Goal: Task Accomplishment & Management: Manage account settings

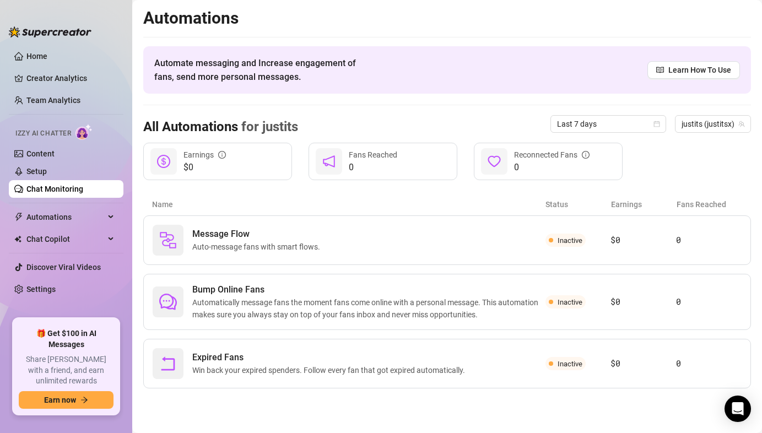
click at [32, 173] on link "Setup" at bounding box center [36, 171] width 20 height 9
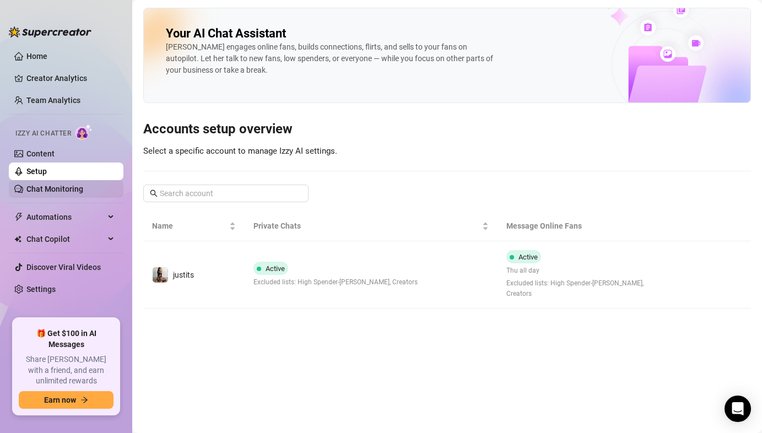
click at [40, 187] on link "Chat Monitoring" at bounding box center [54, 189] width 57 height 9
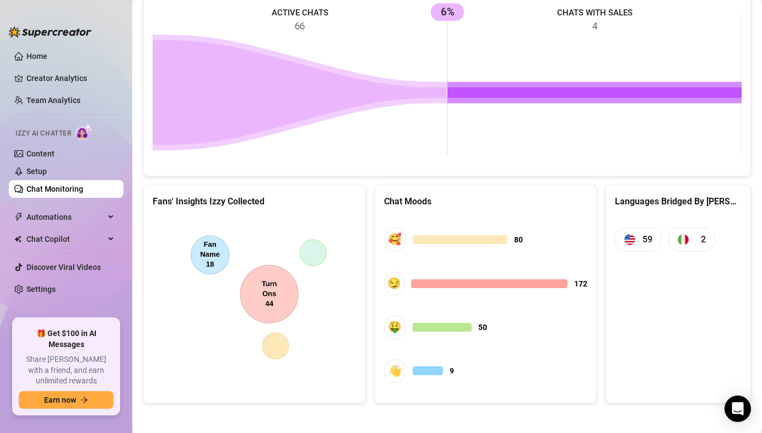
scroll to position [511, 0]
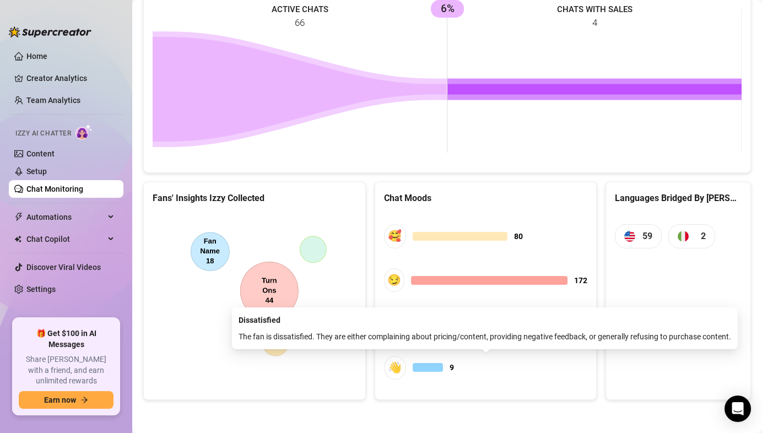
click at [401, 367] on div "👋" at bounding box center [395, 368] width 22 height 24
click at [417, 367] on div at bounding box center [428, 367] width 30 height 9
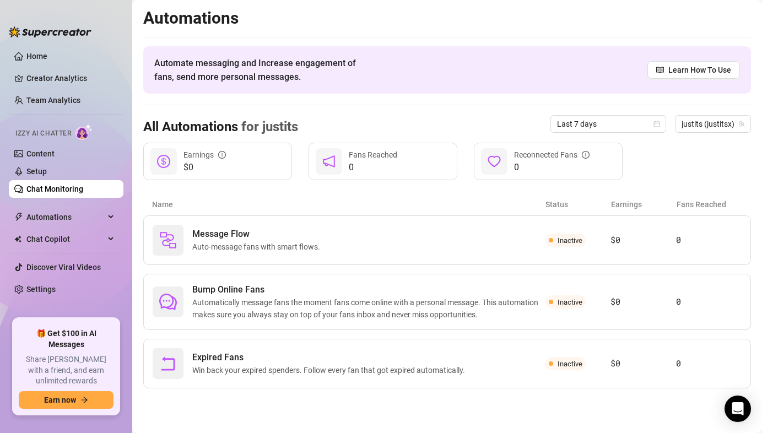
click at [55, 185] on link "Chat Monitoring" at bounding box center [54, 189] width 57 height 9
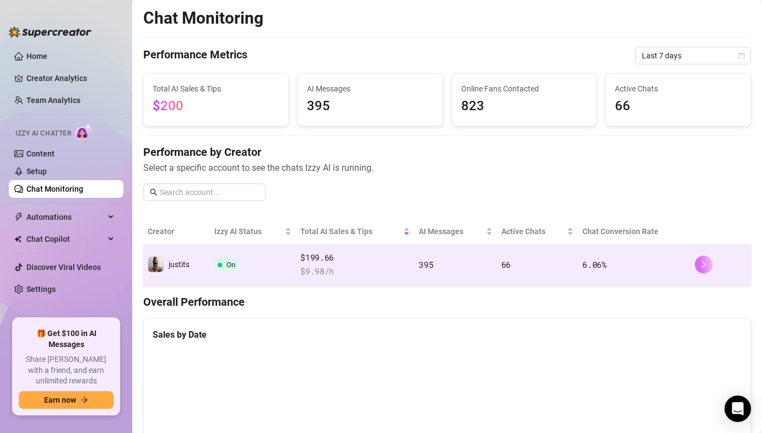
click at [704, 264] on icon "right" at bounding box center [703, 264] width 4 height 7
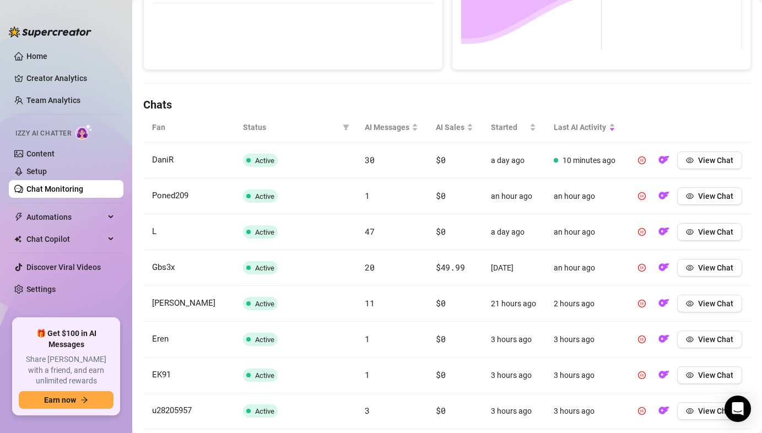
scroll to position [306, 0]
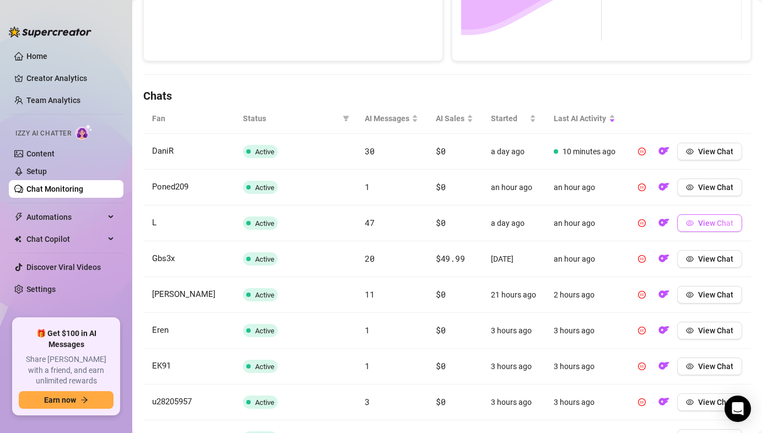
click at [715, 222] on span "View Chat" at bounding box center [715, 223] width 35 height 9
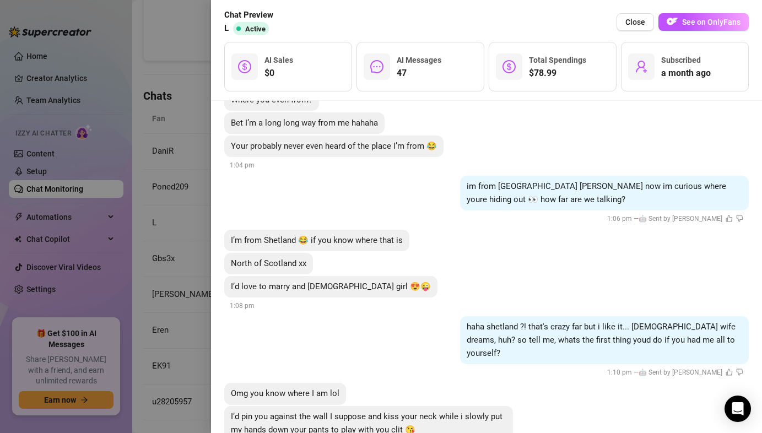
scroll to position [6136, 0]
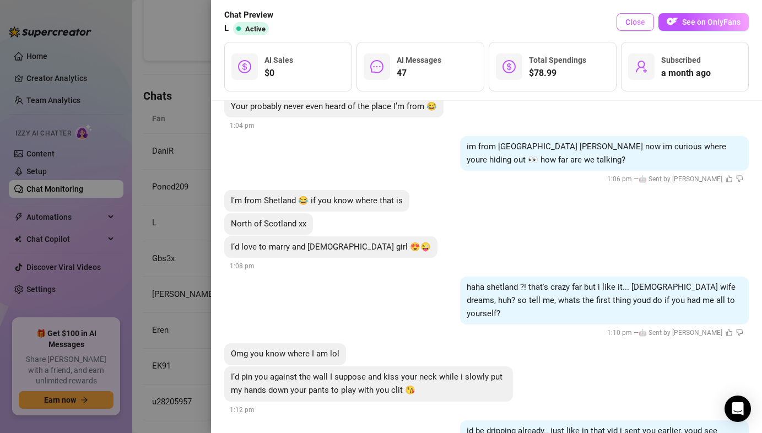
click at [641, 30] on button "Close" at bounding box center [634, 22] width 37 height 18
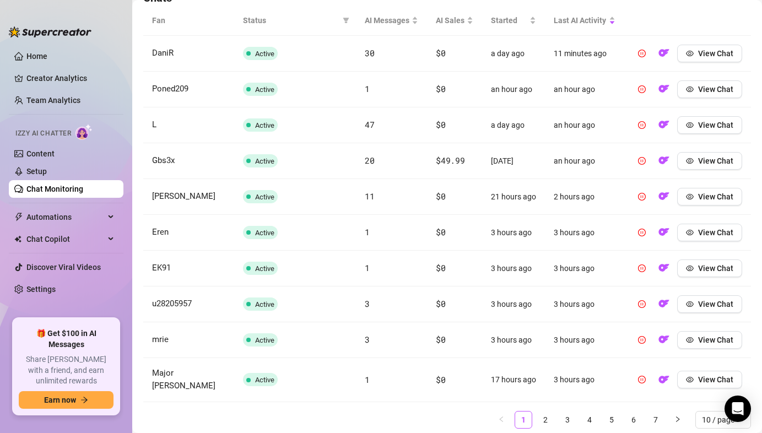
scroll to position [433, 0]
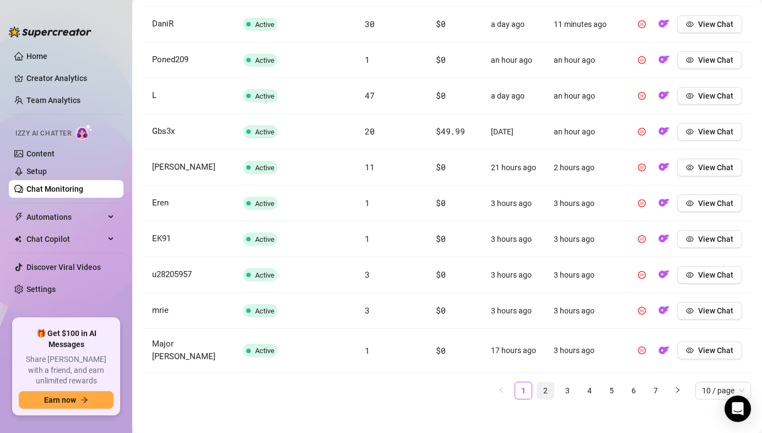
click at [544, 382] on link "2" at bounding box center [545, 390] width 17 height 17
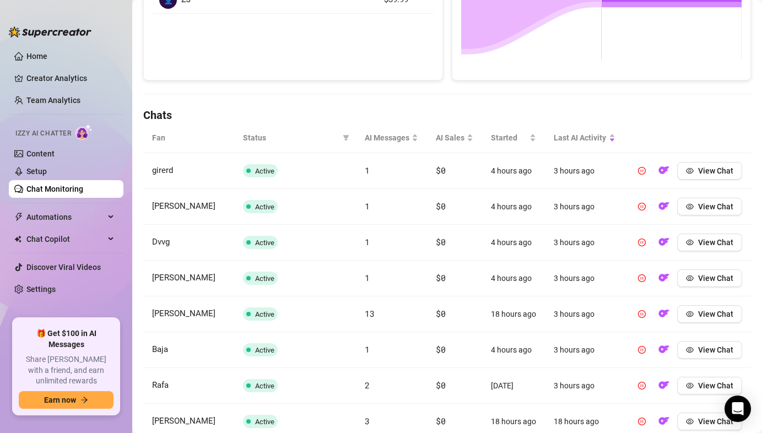
scroll to position [441, 0]
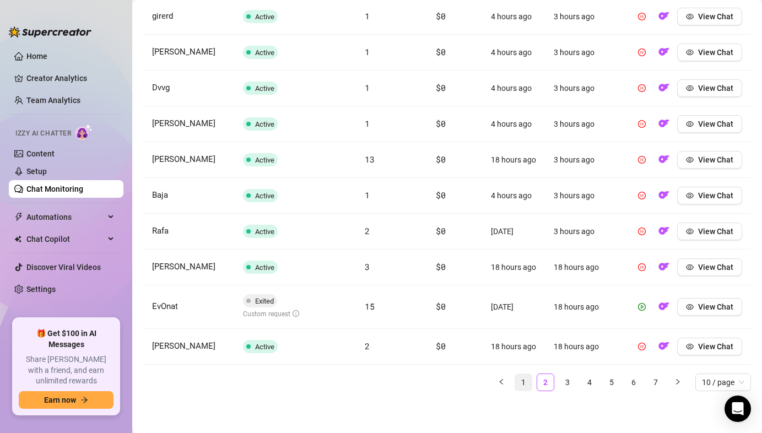
click at [520, 381] on link "1" at bounding box center [523, 382] width 17 height 17
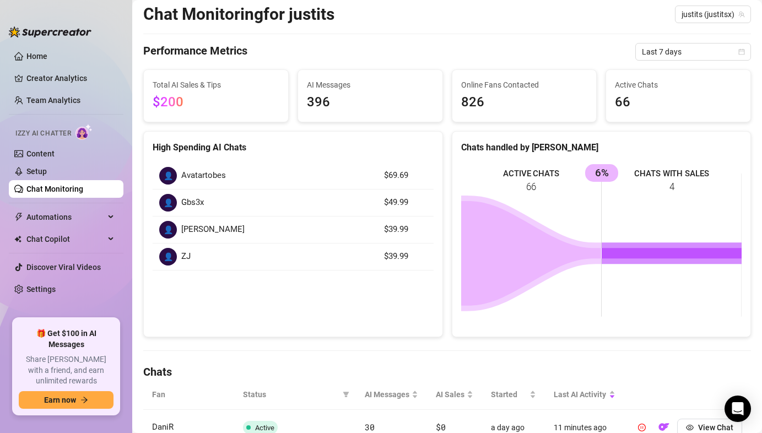
scroll to position [0, 0]
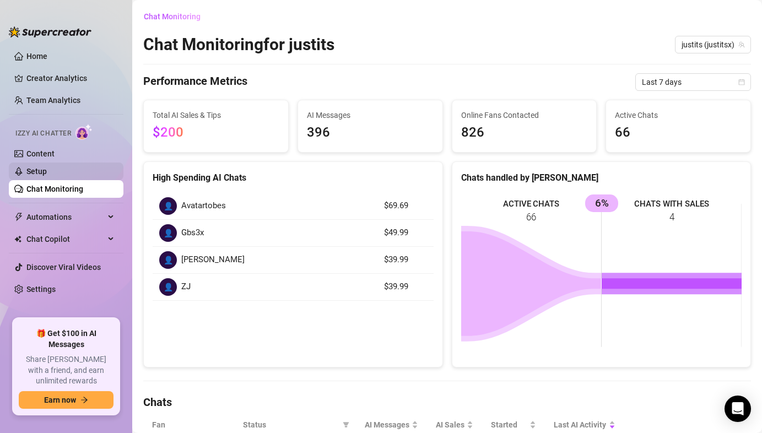
click at [47, 175] on link "Setup" at bounding box center [36, 171] width 20 height 9
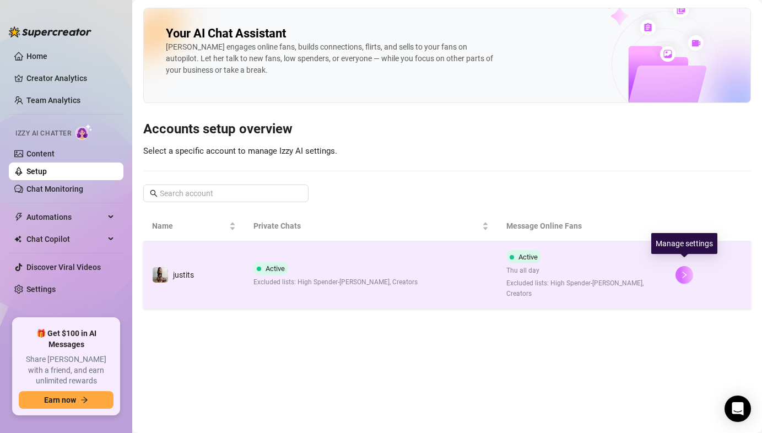
click at [680, 272] on icon "right" at bounding box center [684, 275] width 8 height 8
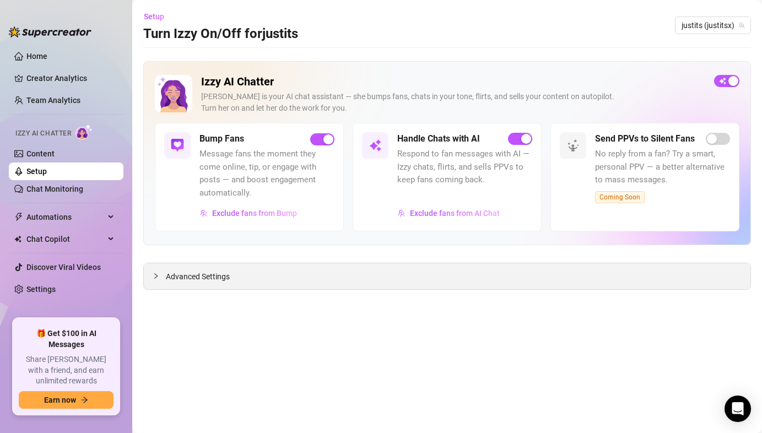
click at [170, 282] on span "Advanced Settings" at bounding box center [198, 276] width 64 height 12
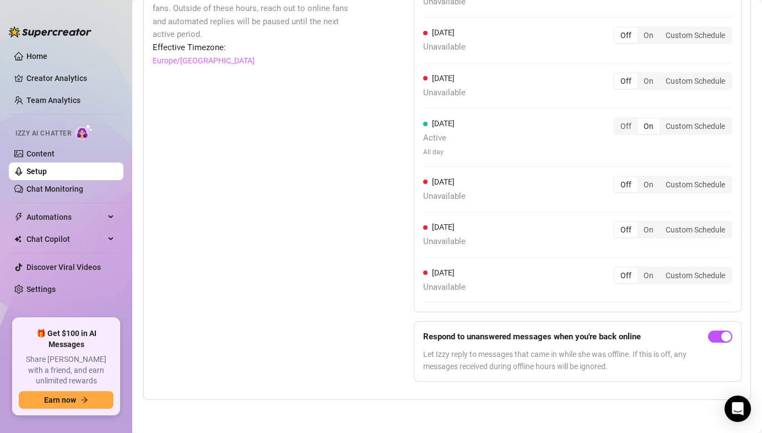
scroll to position [921, 0]
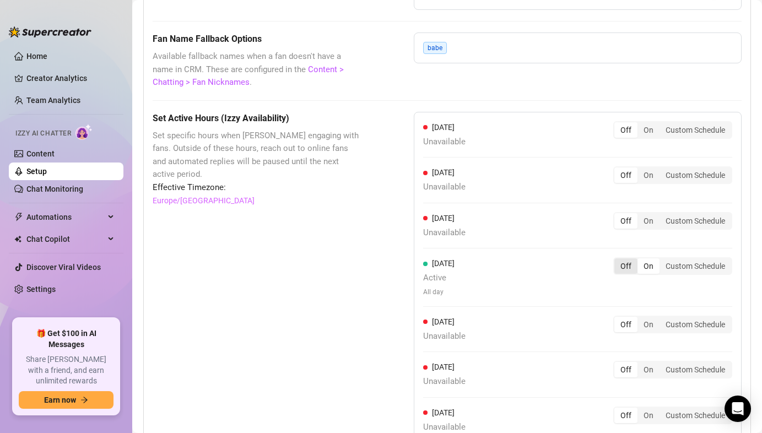
click at [625, 270] on div "Off" at bounding box center [625, 265] width 23 height 15
click at [617, 260] on input "Off" at bounding box center [617, 260] width 0 height 0
